Goal: Information Seeking & Learning: Check status

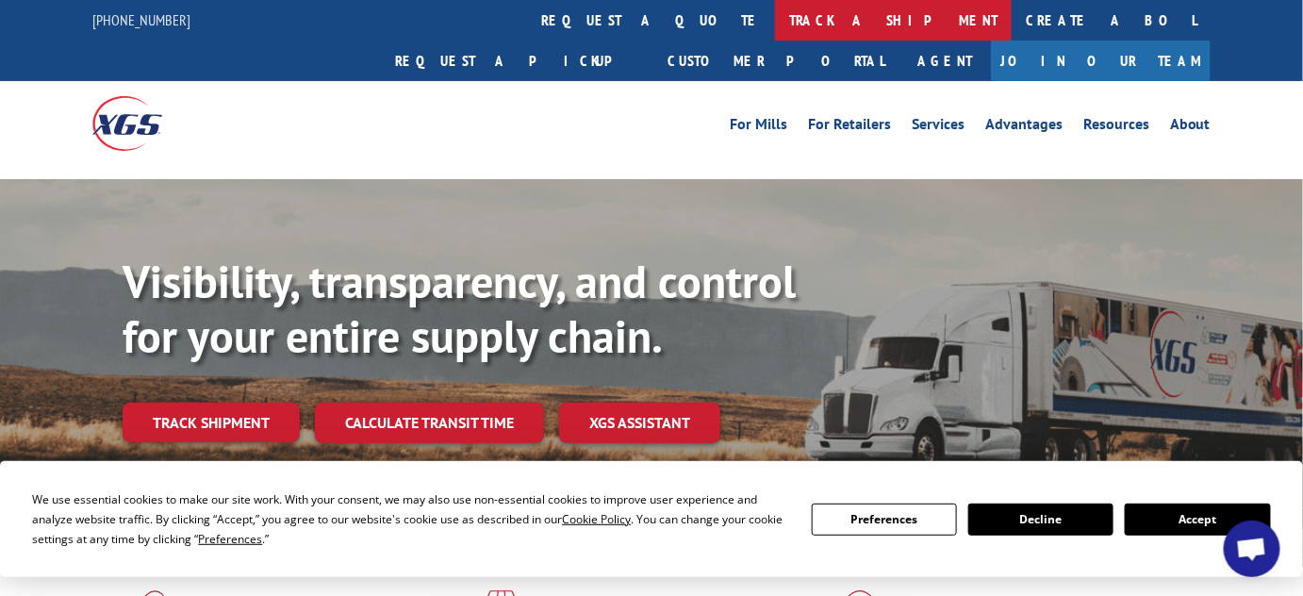
click at [775, 25] on link "track a shipment" at bounding box center [893, 20] width 237 height 41
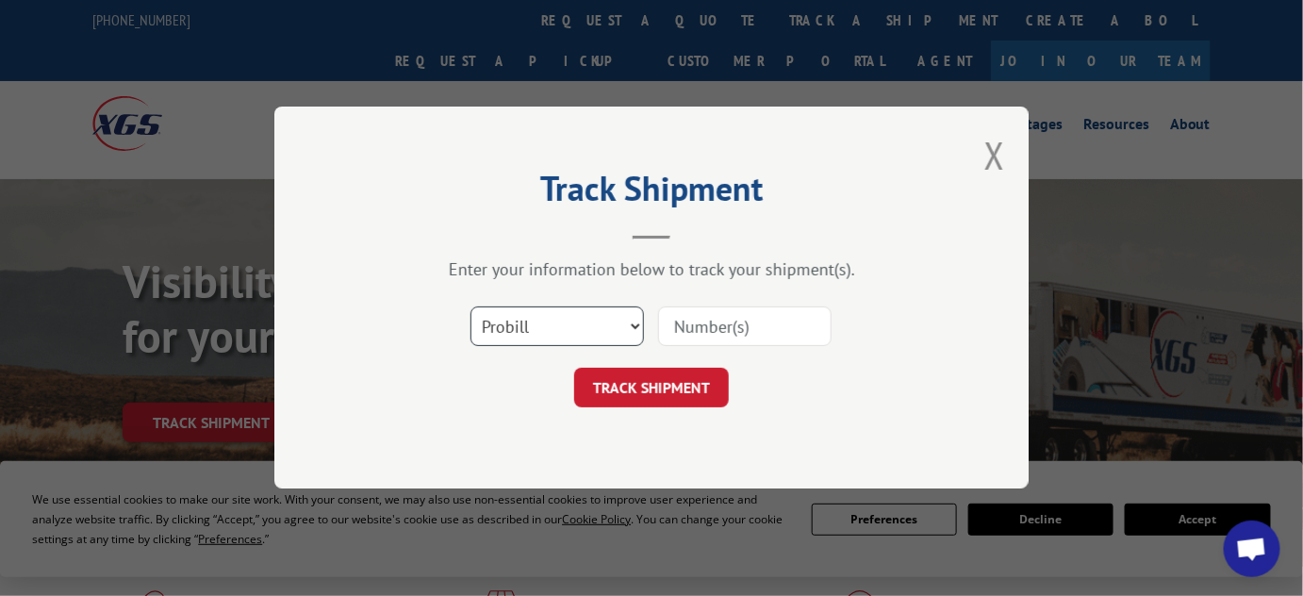
drag, startPoint x: 535, startPoint y: 308, endPoint x: 530, endPoint y: 319, distance: 11.4
click at [535, 308] on select "Select category... Probill BOL PO" at bounding box center [556, 327] width 173 height 40
select select "bol"
click at [470, 307] on select "Select category... Probill BOL PO" at bounding box center [556, 327] width 173 height 40
drag, startPoint x: 771, startPoint y: 319, endPoint x: 718, endPoint y: 351, distance: 61.8
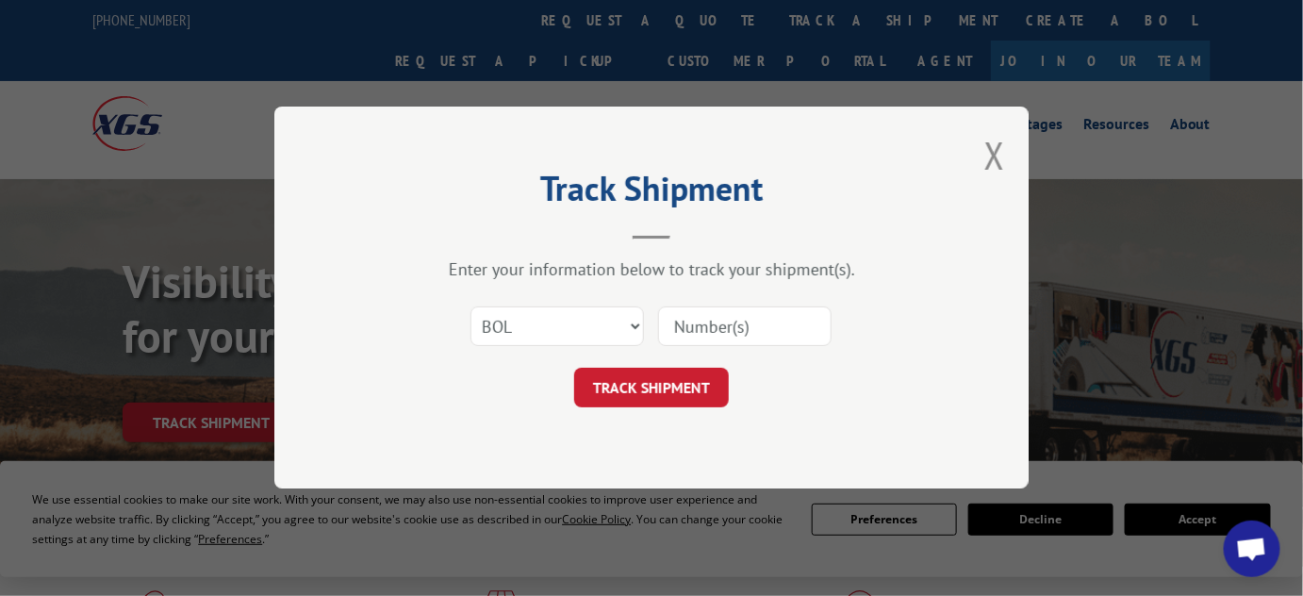
click at [771, 319] on input at bounding box center [744, 327] width 173 height 40
paste input "2874882"
type input "2874882"
click at [670, 388] on button "TRACK SHIPMENT" at bounding box center [651, 389] width 155 height 40
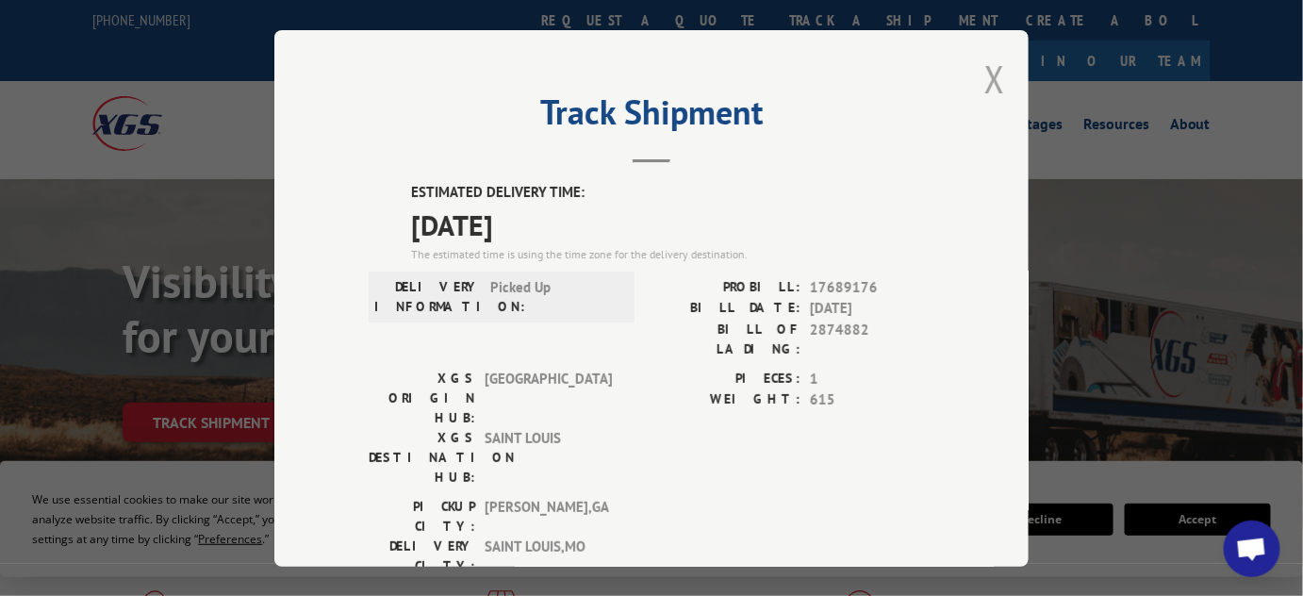
drag, startPoint x: 978, startPoint y: 82, endPoint x: 987, endPoint y: 77, distance: 10.5
click at [980, 81] on div "Track Shipment ESTIMATED DELIVERY TIME: [DATE] The estimated time is using the …" at bounding box center [651, 298] width 754 height 536
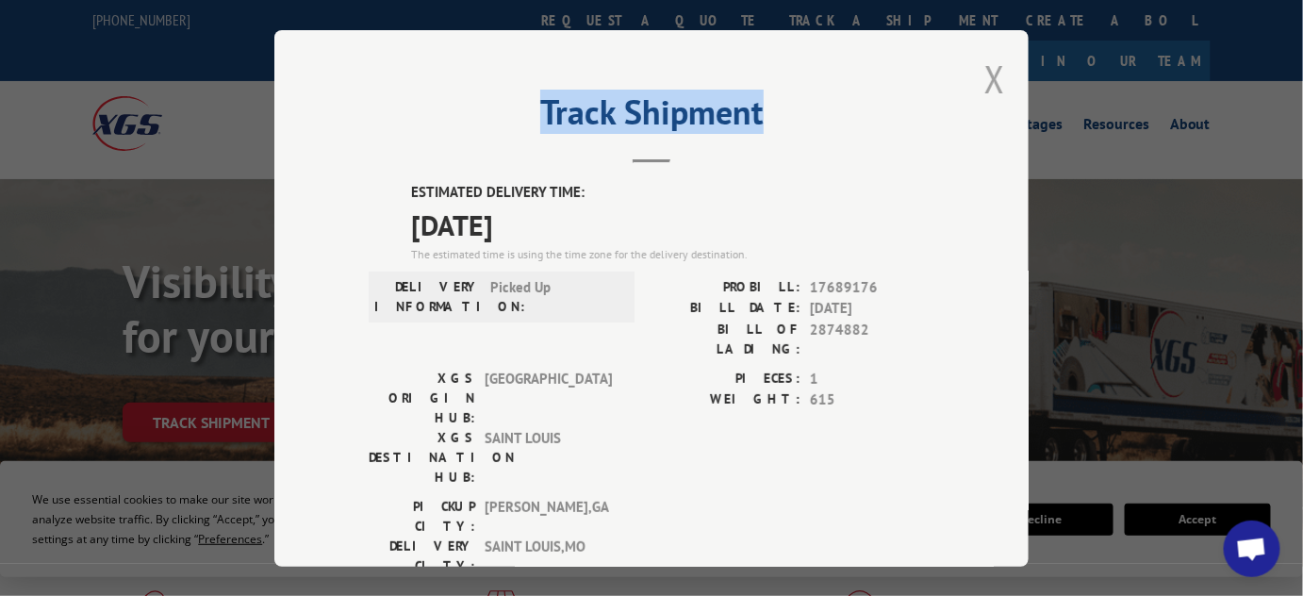
click at [994, 74] on button "Close modal" at bounding box center [994, 79] width 21 height 50
